Goal: Information Seeking & Learning: Find contact information

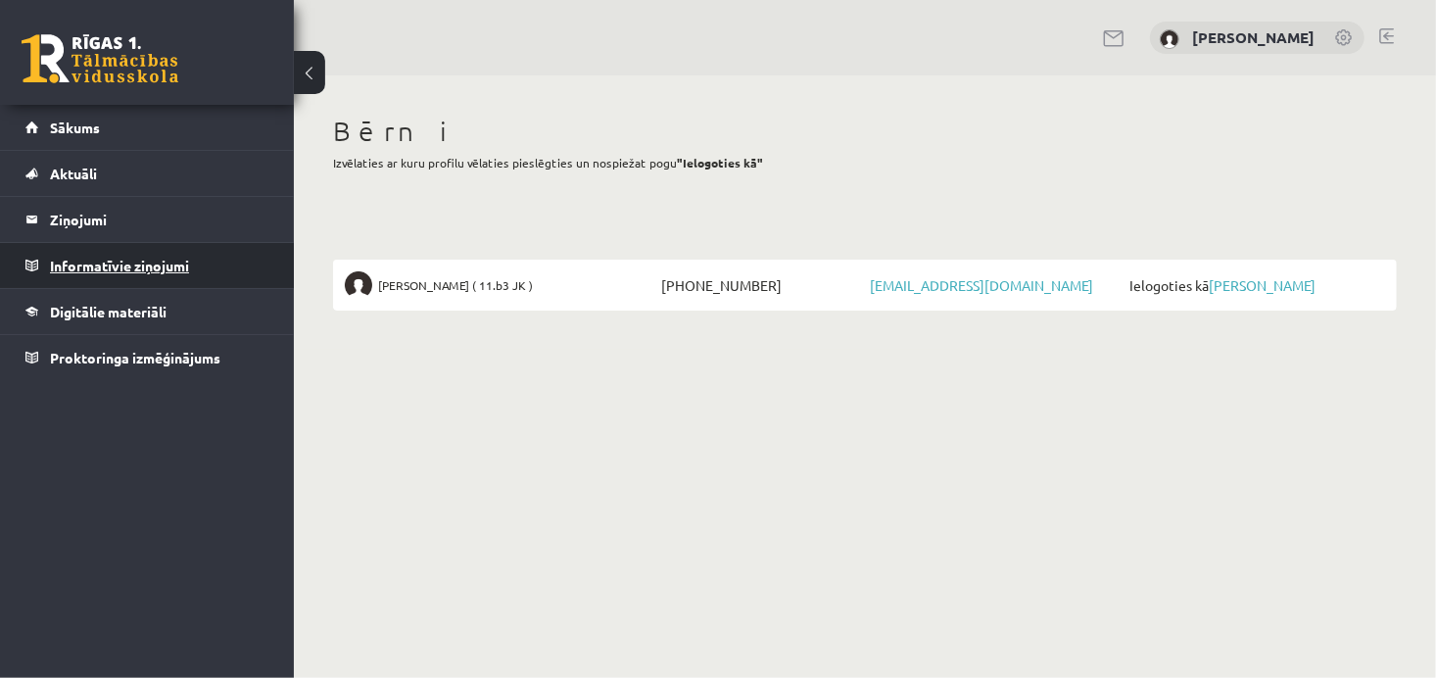
click at [87, 264] on legend "Informatīvie ziņojumi 0" at bounding box center [159, 265] width 219 height 45
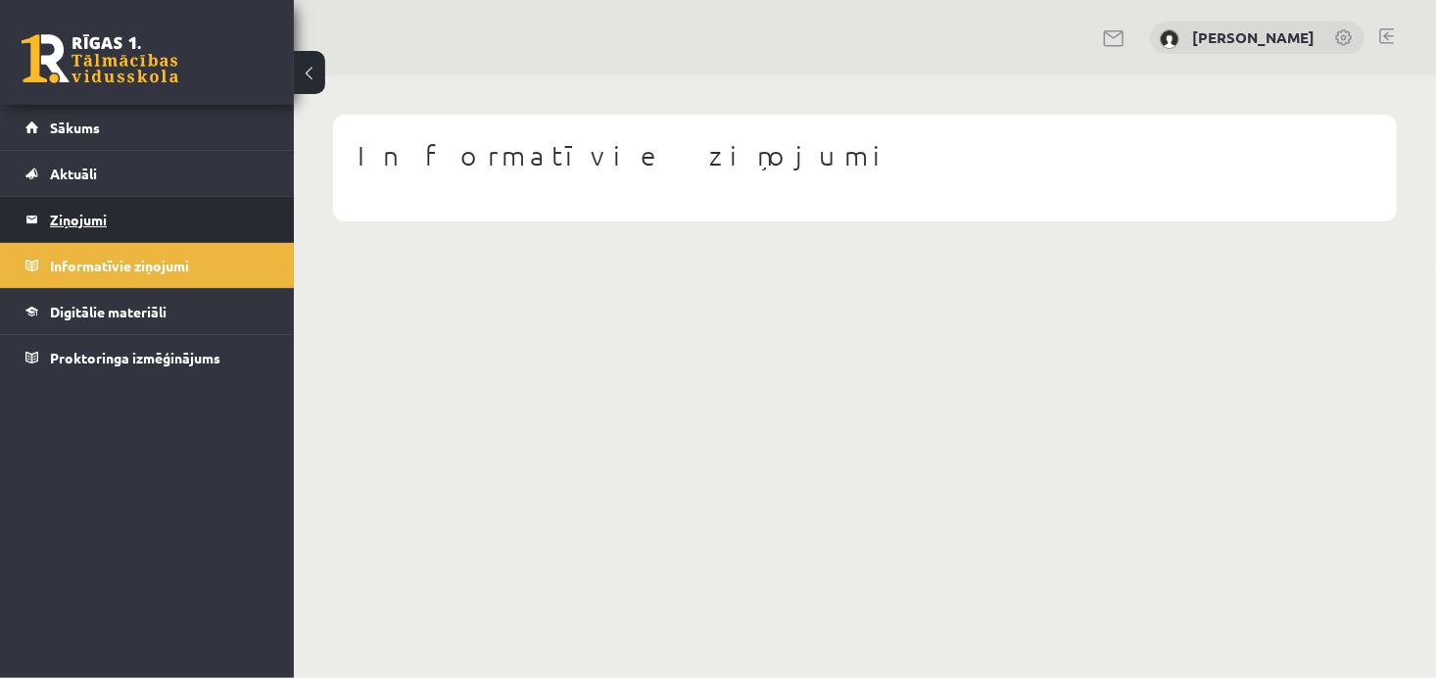
click at [94, 215] on legend "Ziņojumi 0" at bounding box center [159, 219] width 219 height 45
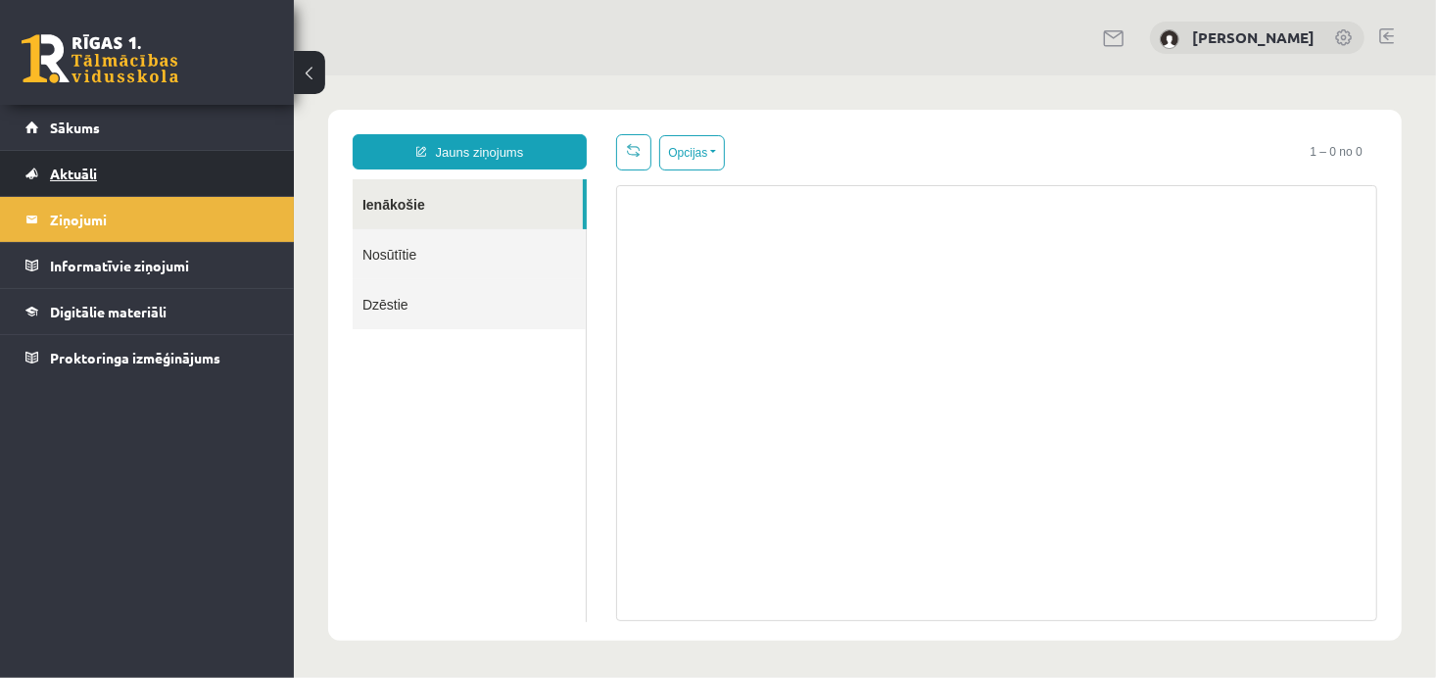
click at [96, 165] on span "Aktuāli" at bounding box center [73, 174] width 47 height 18
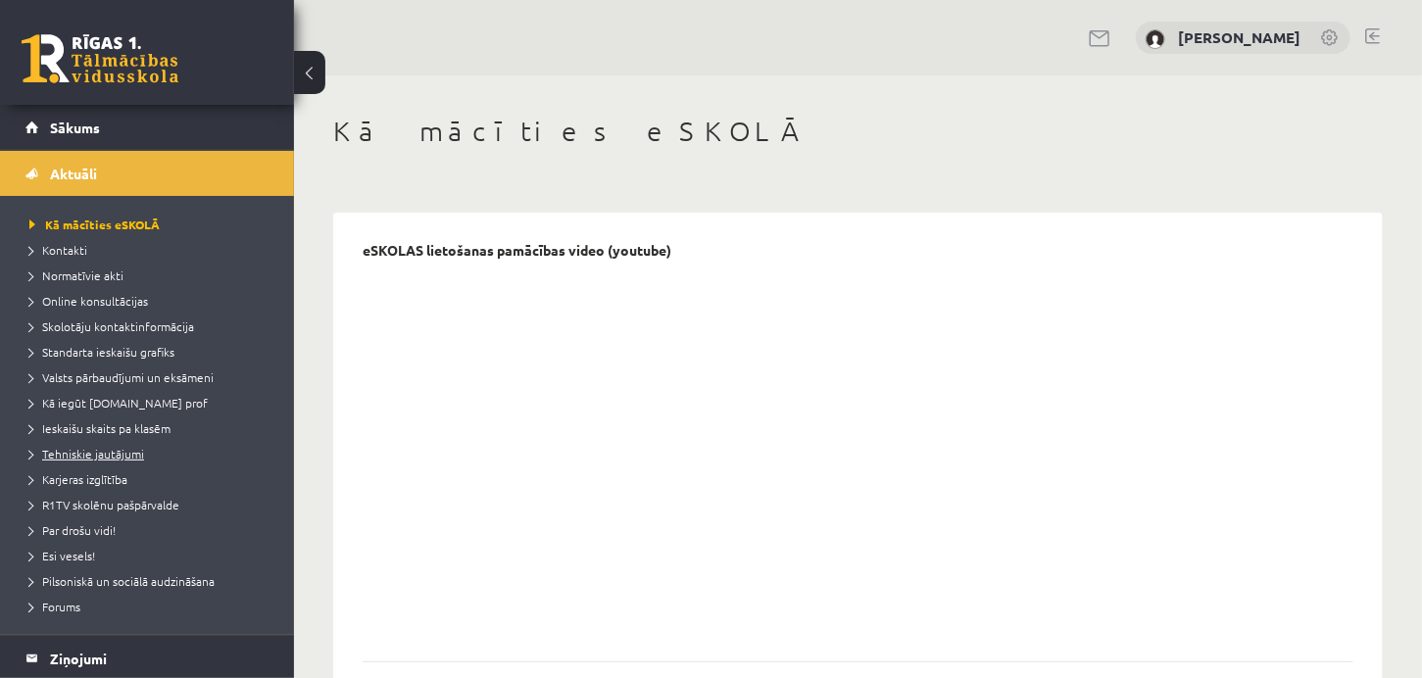
click at [122, 453] on span "Tehniskie jautājumi" at bounding box center [86, 454] width 115 height 16
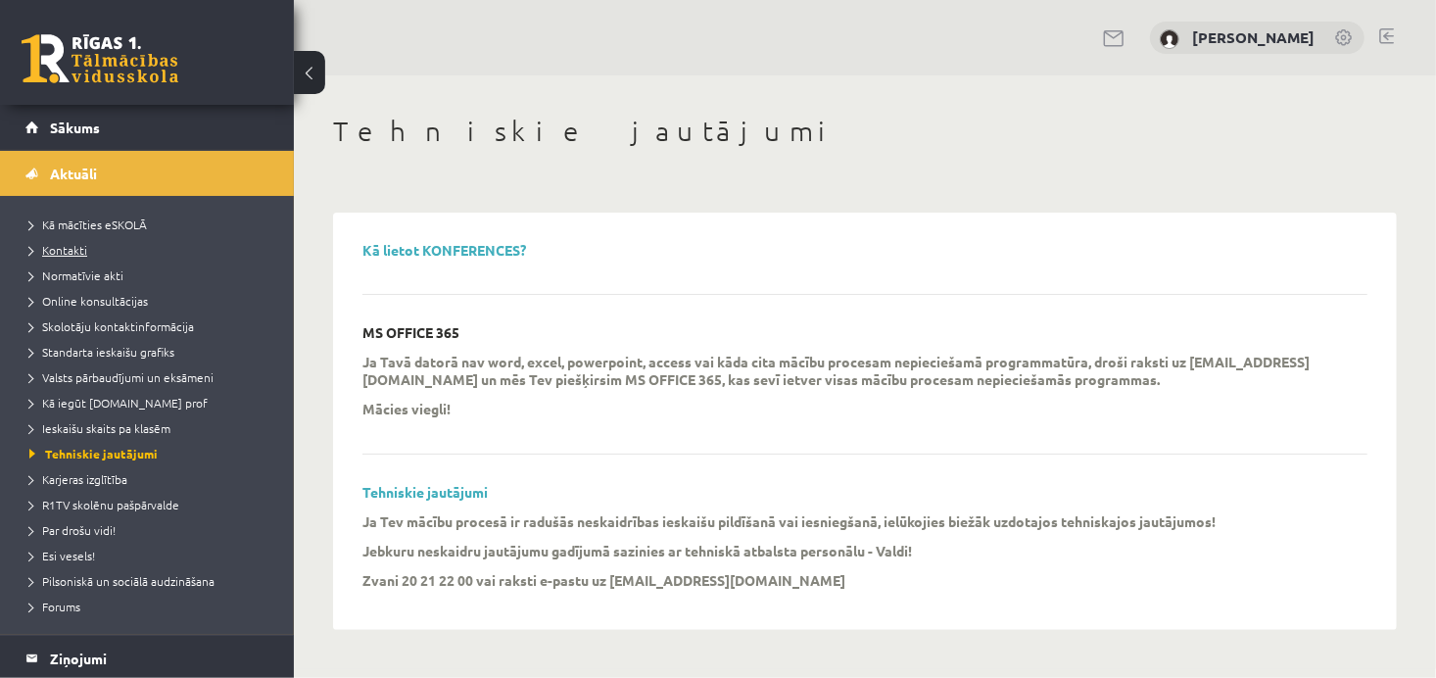
click at [65, 247] on span "Kontakti" at bounding box center [58, 250] width 58 height 16
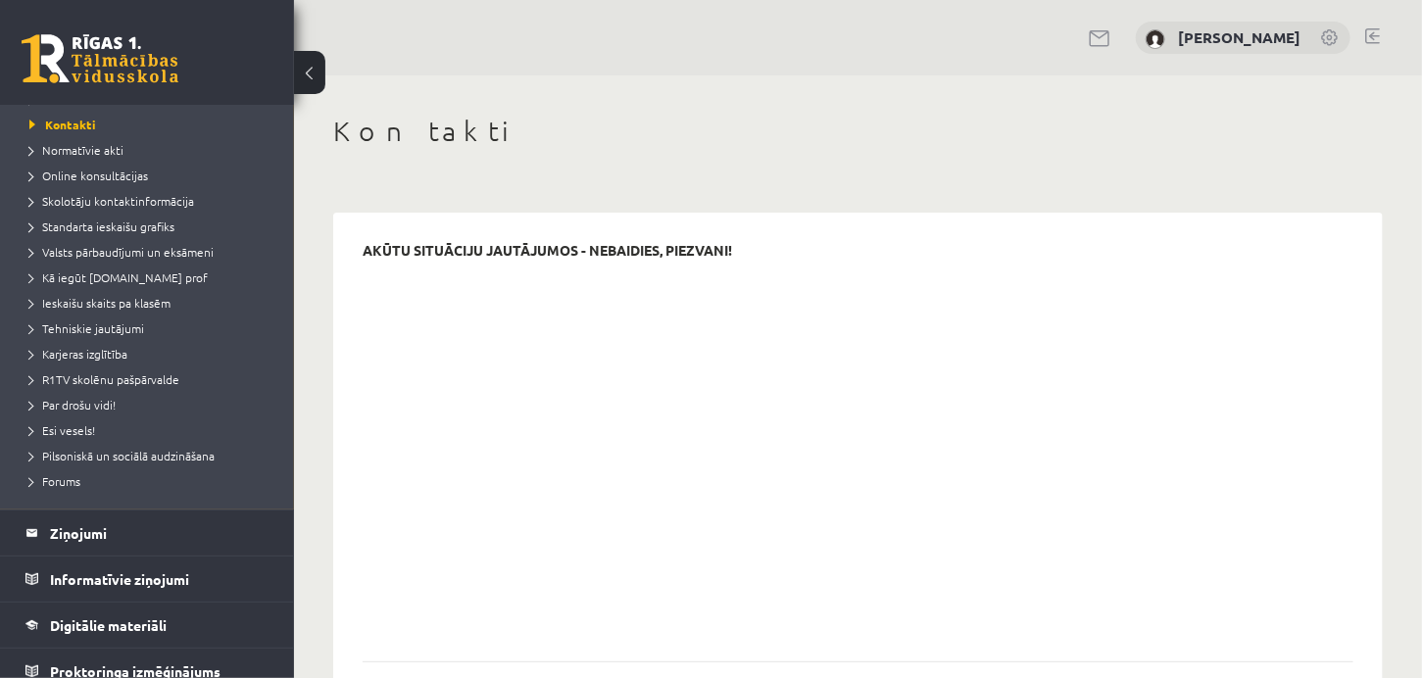
scroll to position [138, 0]
